Goal: Navigation & Orientation: Find specific page/section

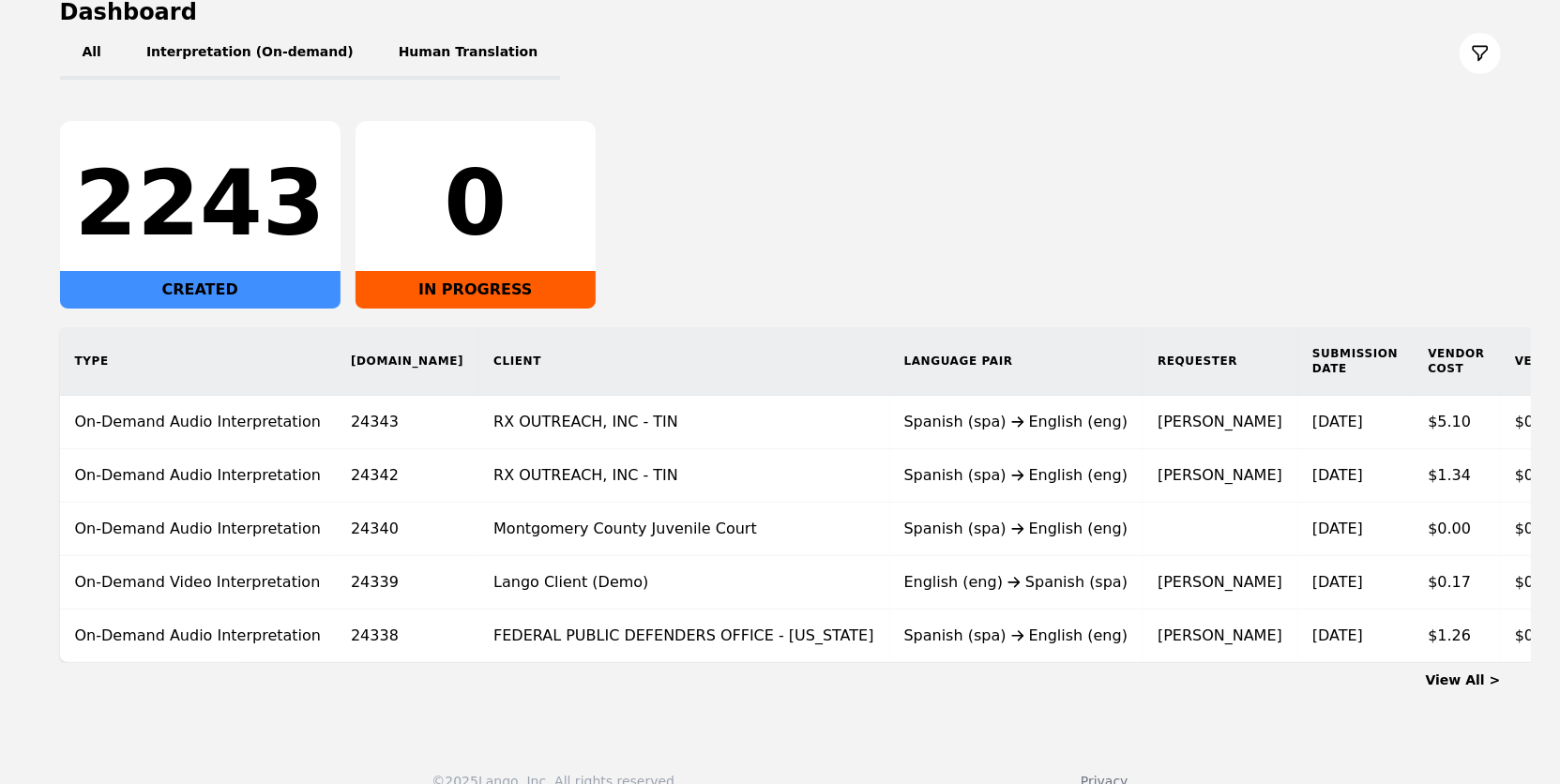
scroll to position [249, 0]
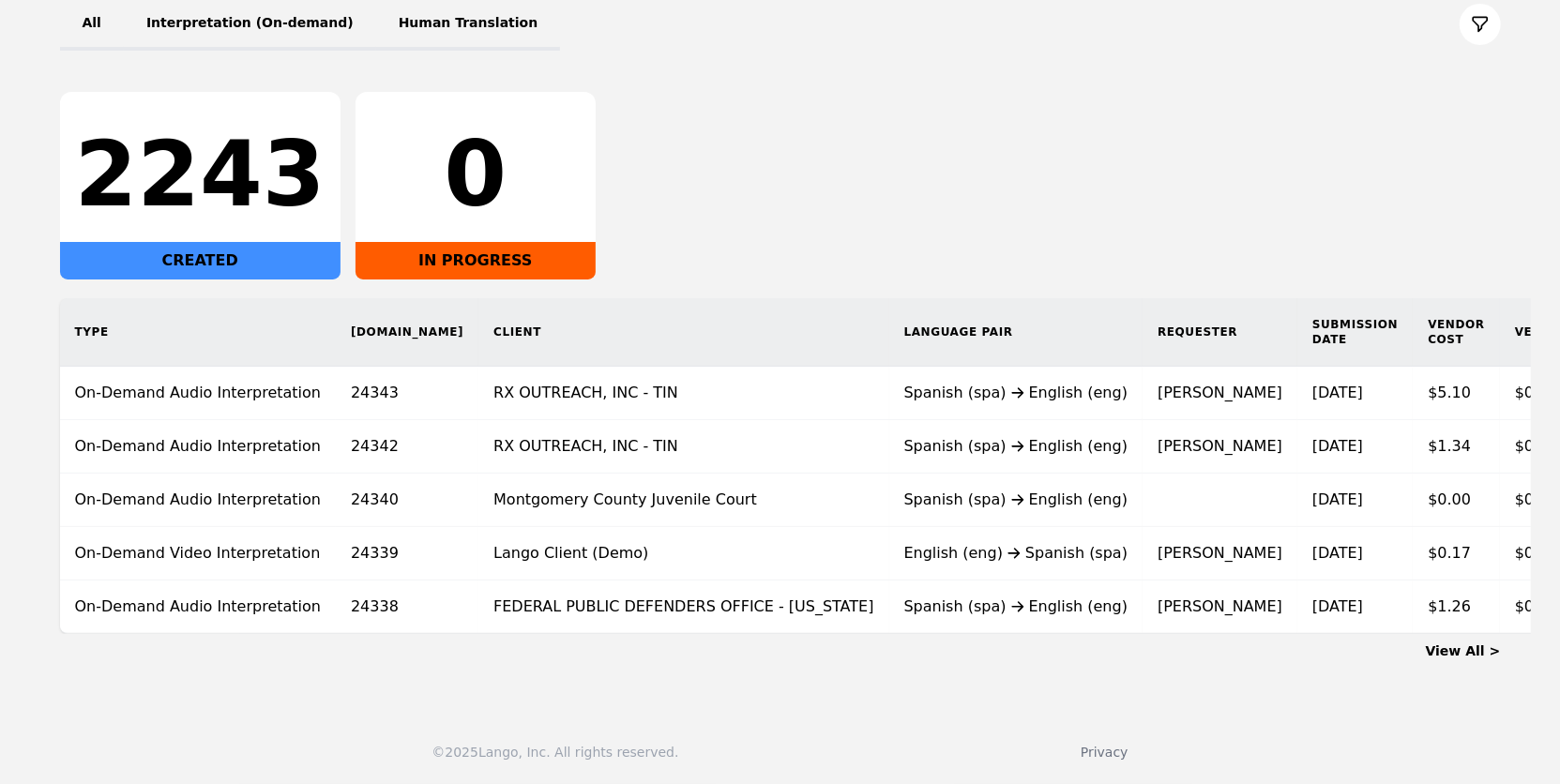
click at [1464, 651] on link "View All >" at bounding box center [1463, 650] width 75 height 15
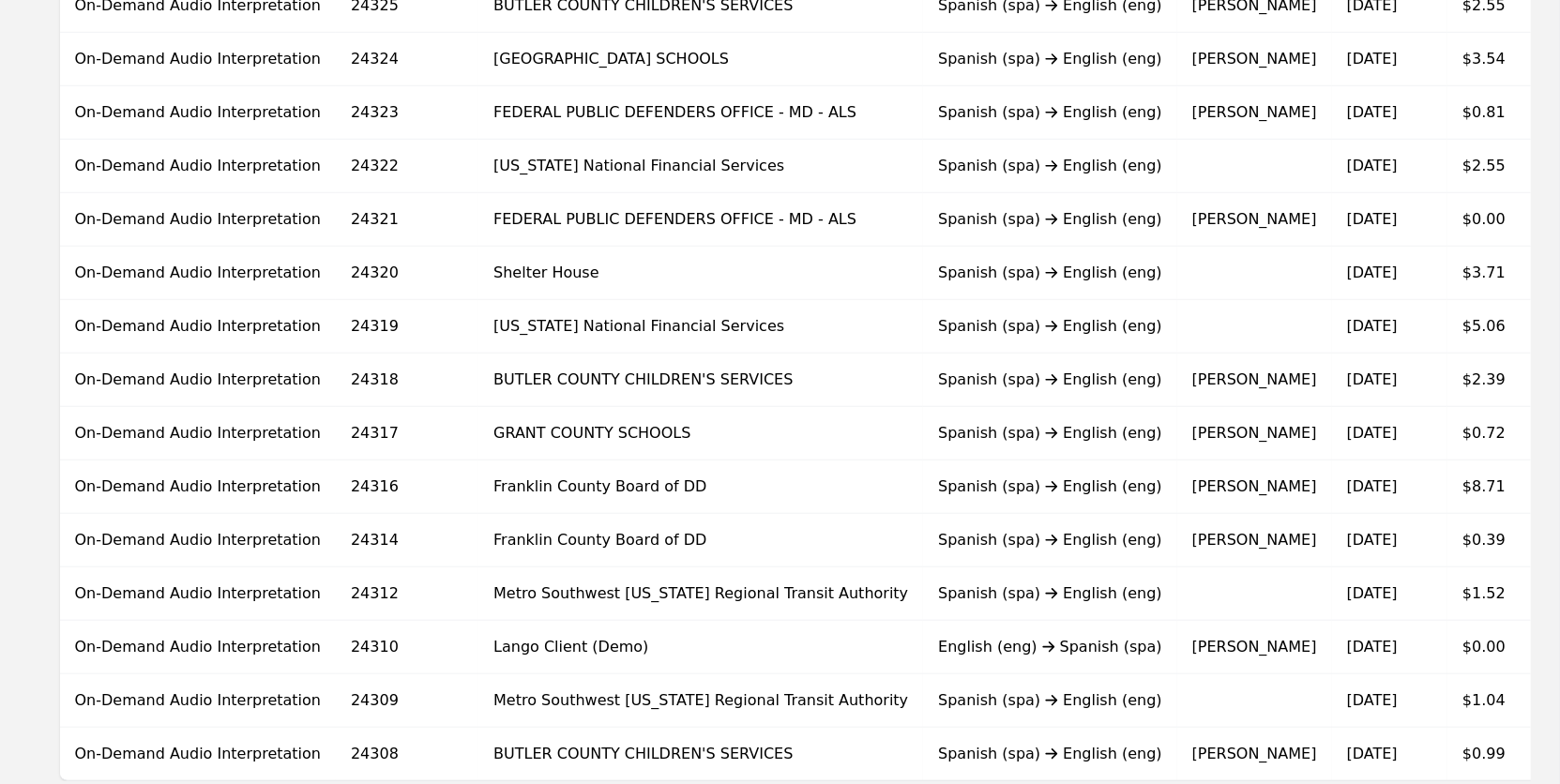
scroll to position [1150, 0]
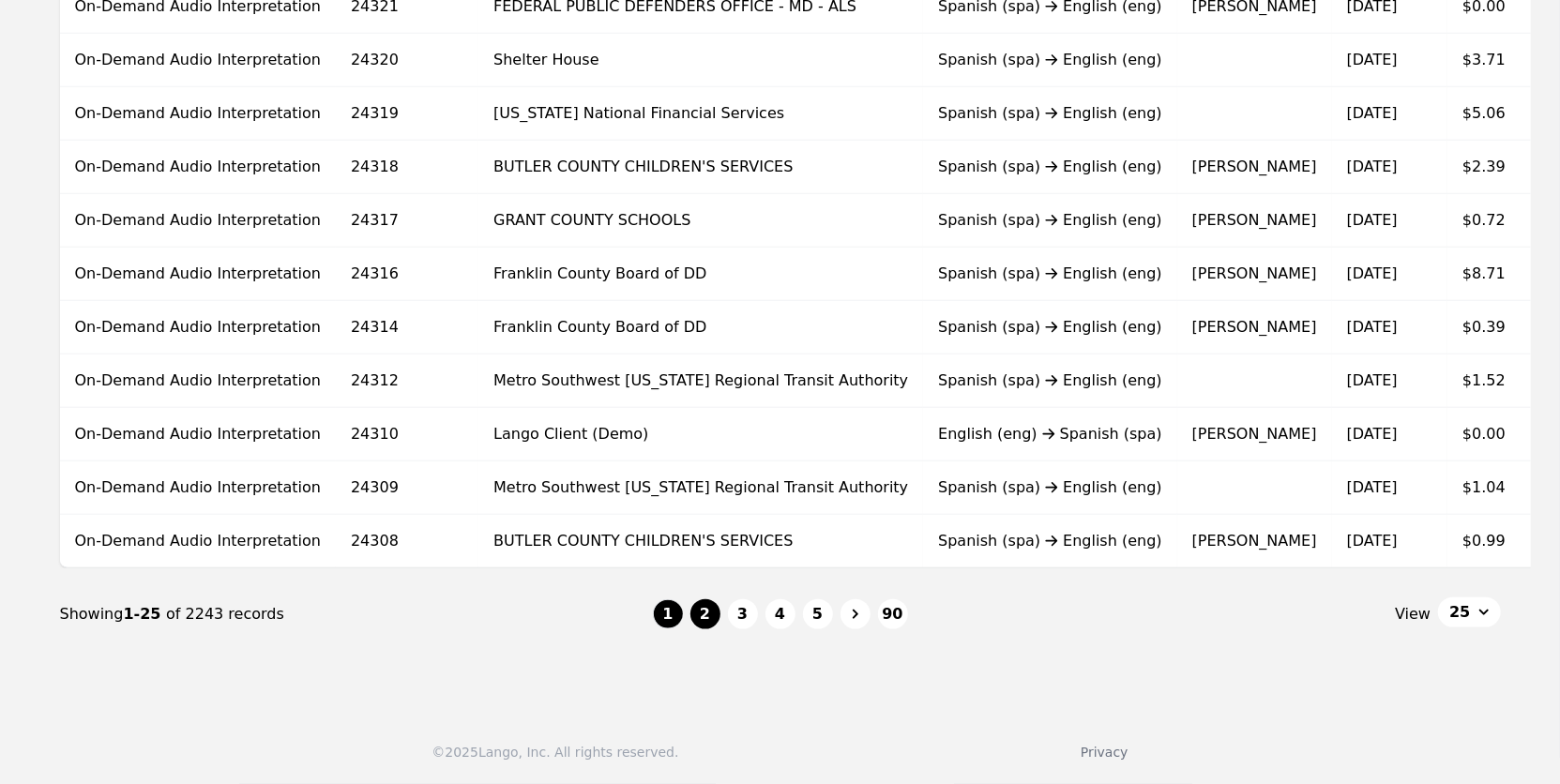
click at [713, 611] on button "2" at bounding box center [705, 614] width 30 height 30
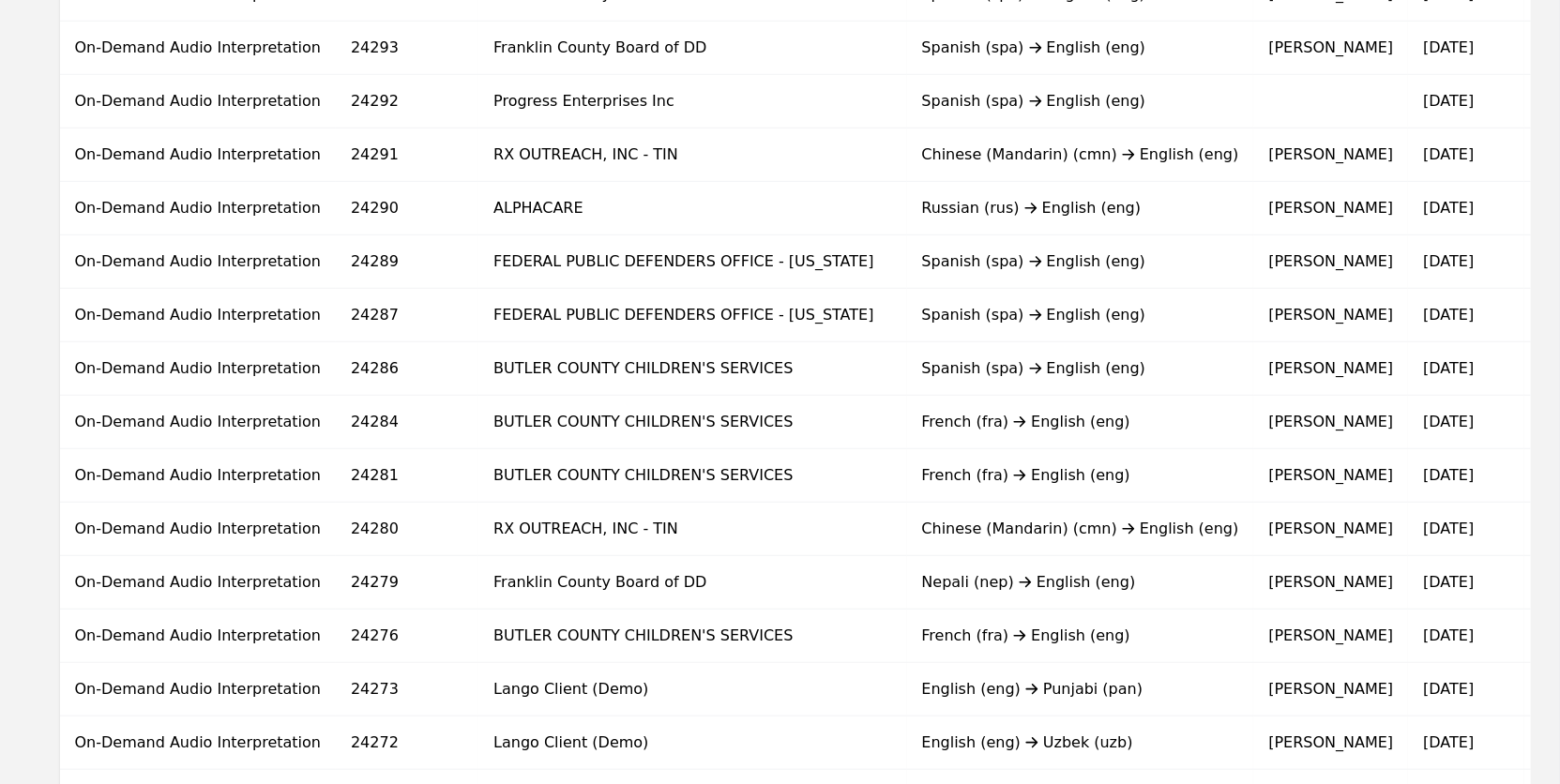
scroll to position [1150, 0]
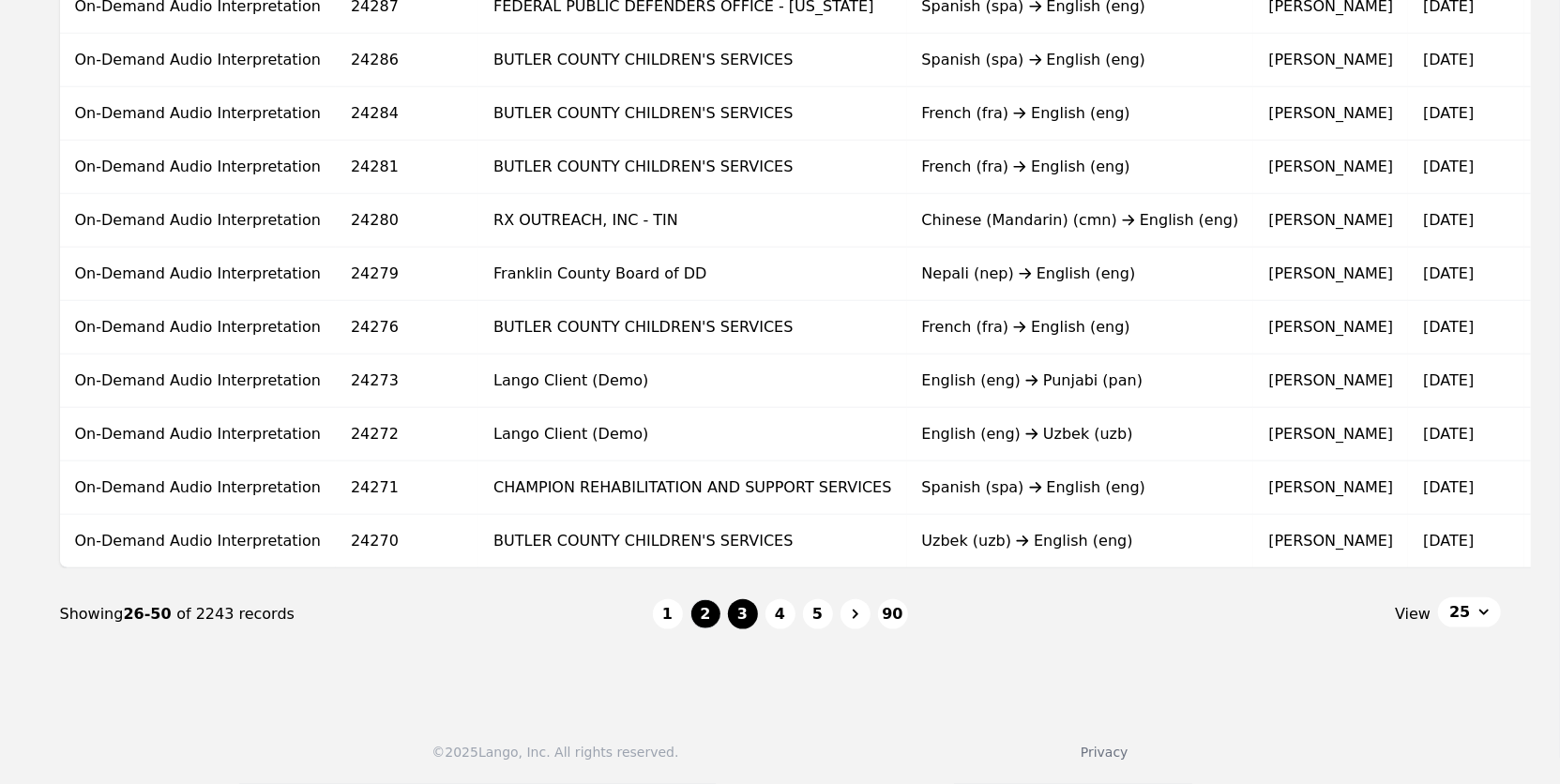
click at [745, 613] on button "3" at bounding box center [742, 614] width 30 height 30
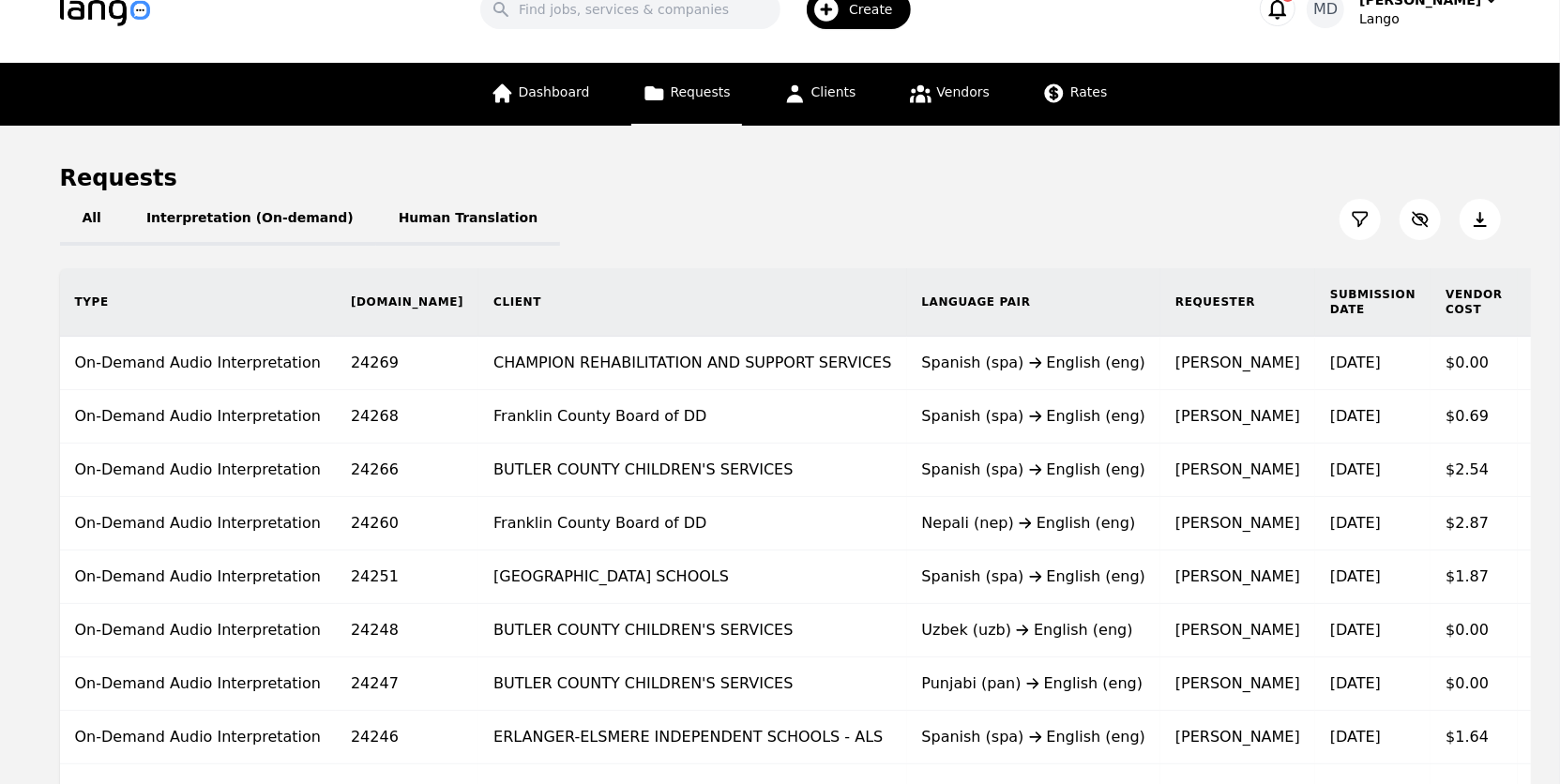
scroll to position [36, 0]
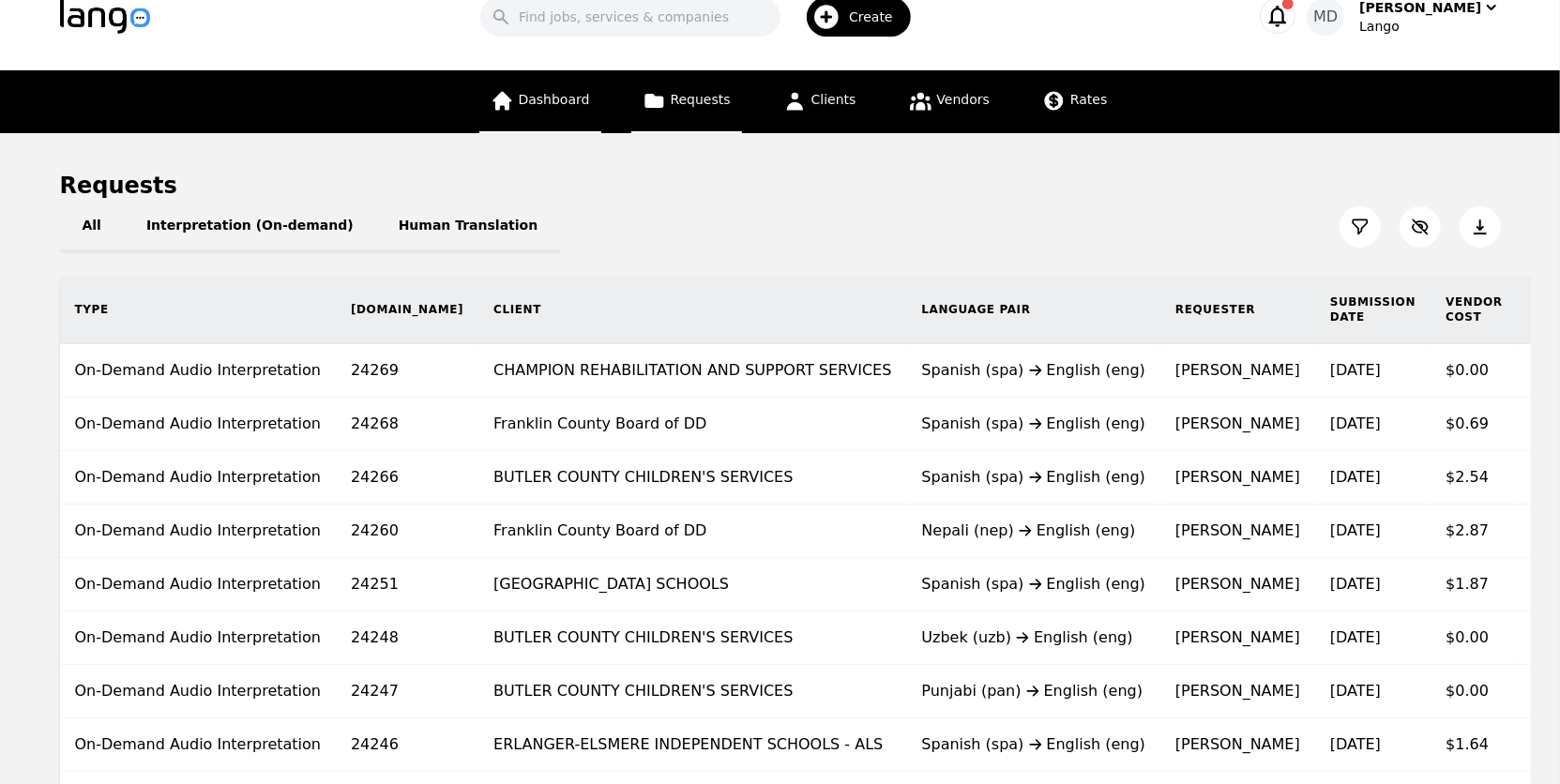
click at [532, 105] on link "Dashboard" at bounding box center [540, 102] width 122 height 62
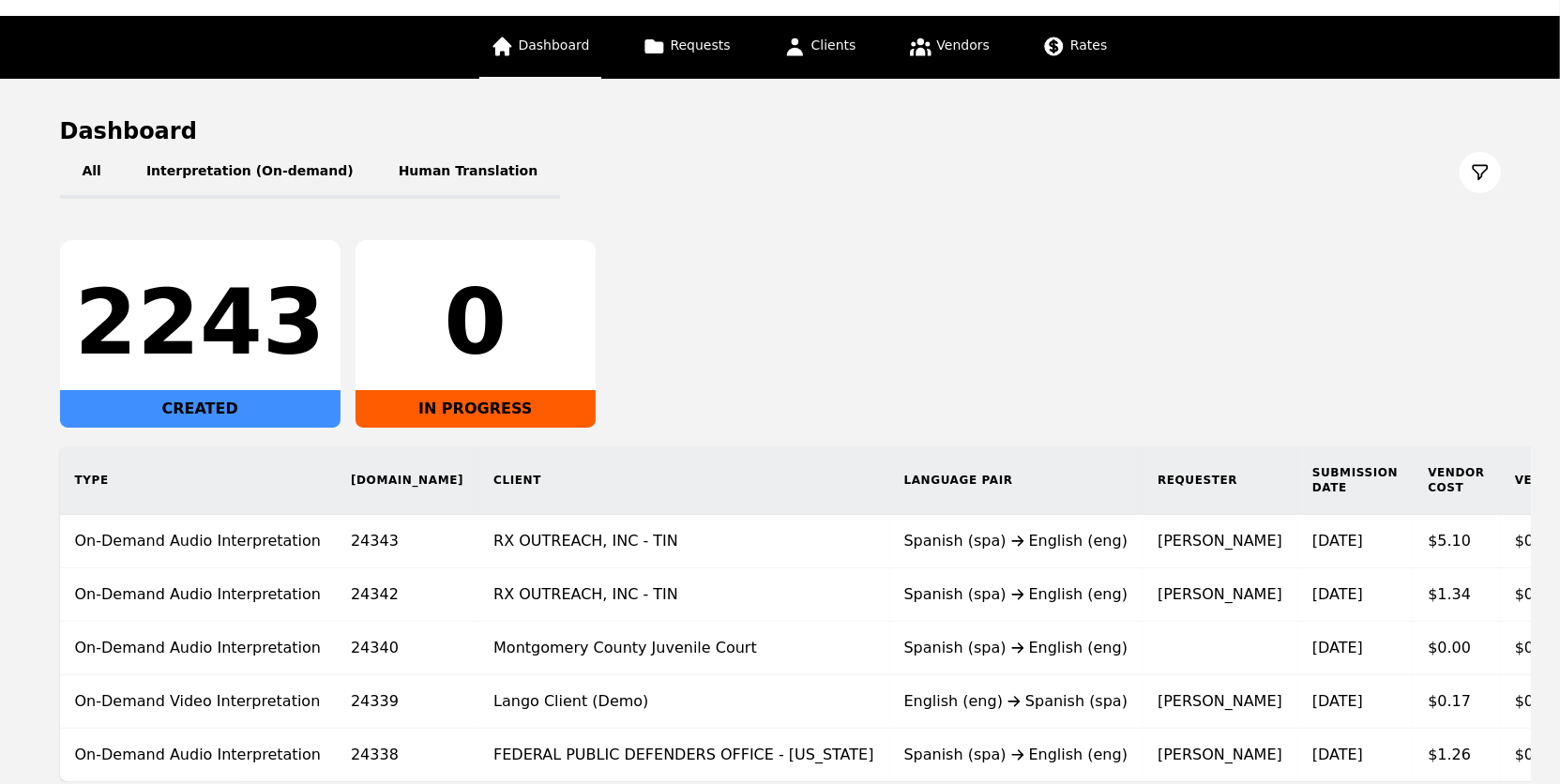
scroll to position [95, 0]
